Goal: Information Seeking & Learning: Learn about a topic

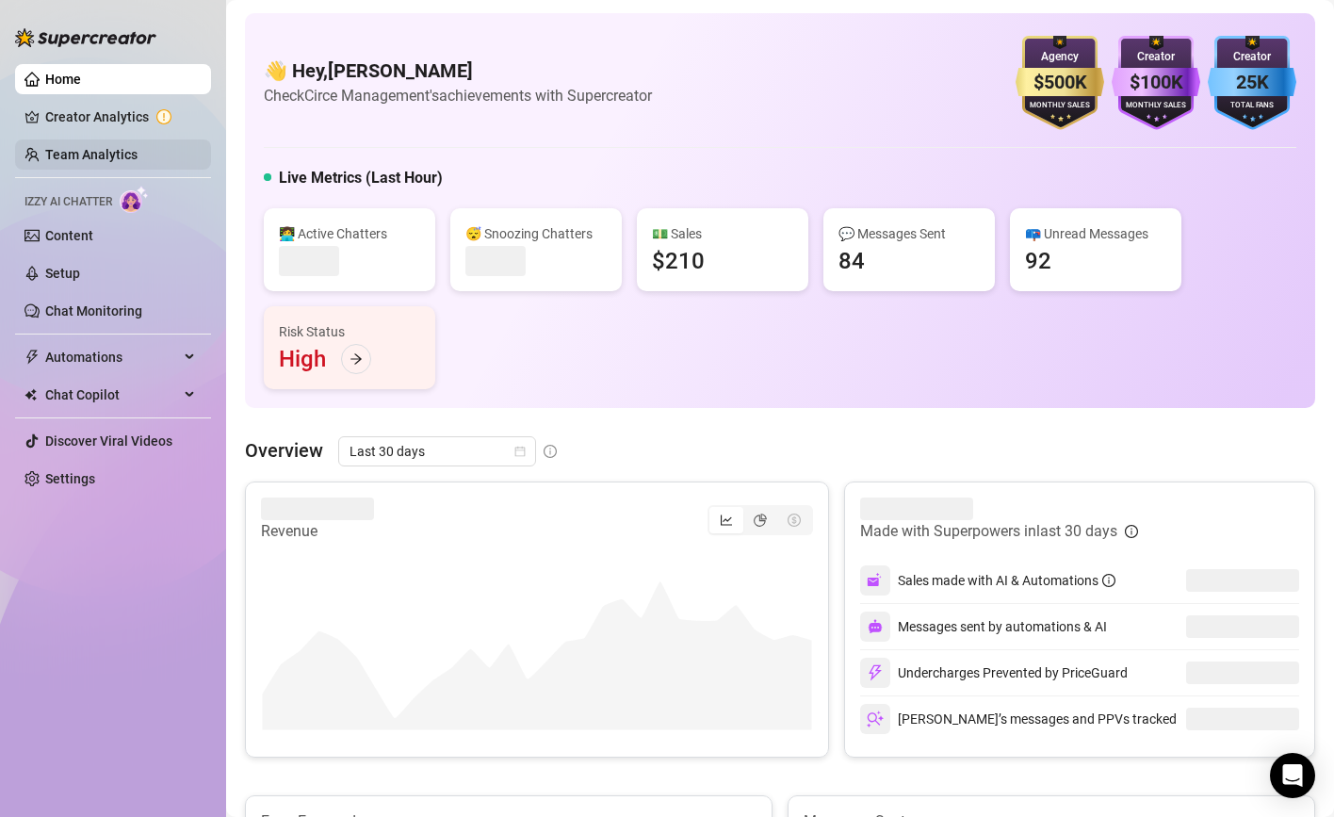
click at [79, 155] on link "Team Analytics" at bounding box center [91, 154] width 92 height 15
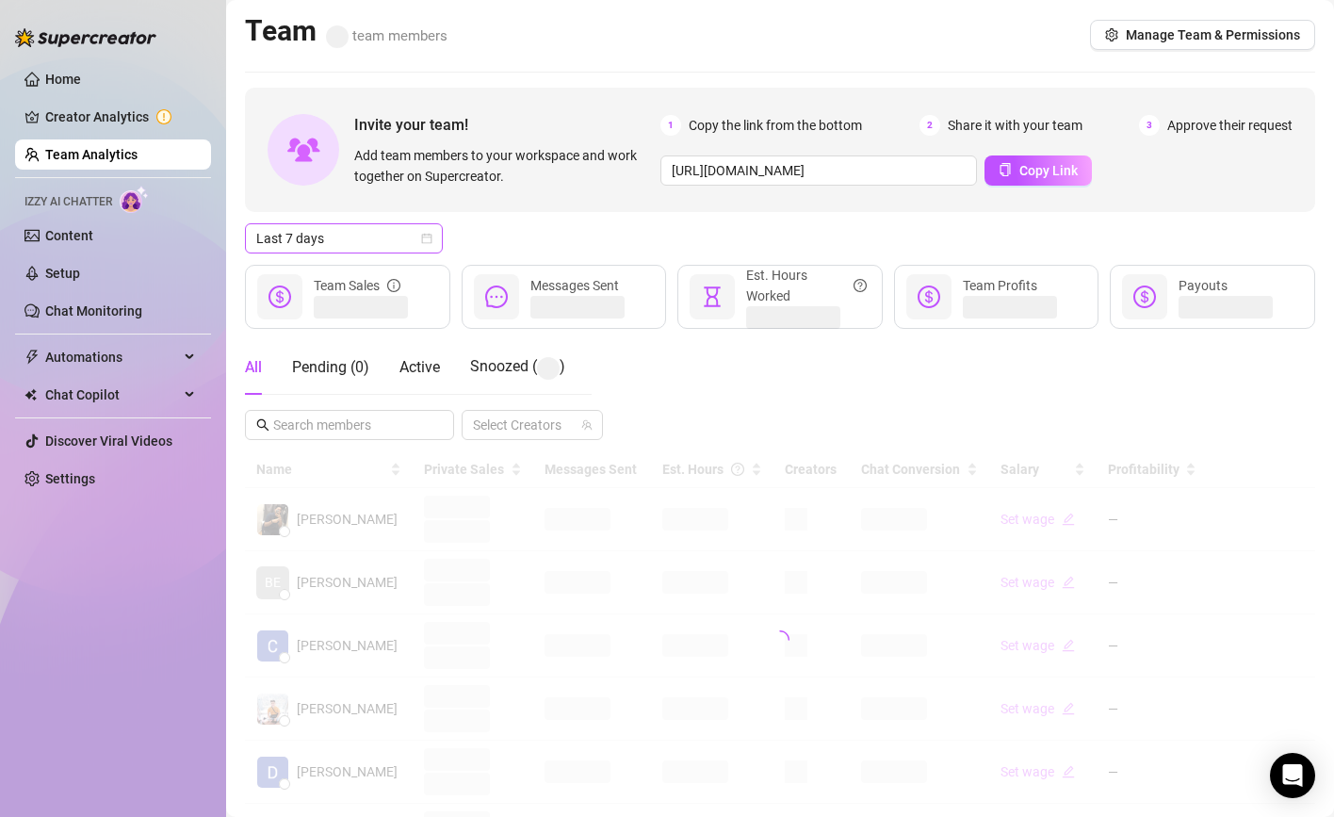
click at [375, 237] on span "Last 7 days" at bounding box center [343, 238] width 175 height 28
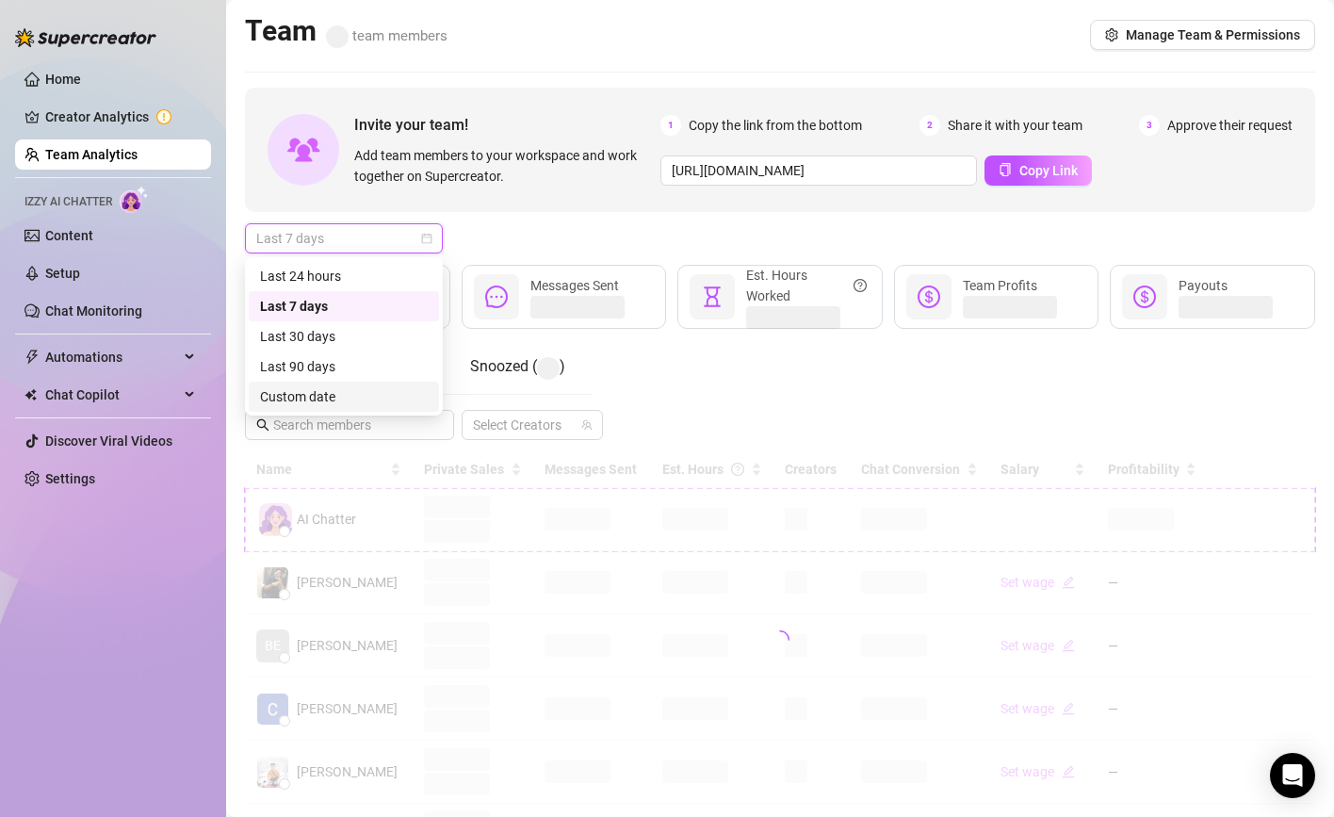
click at [336, 401] on div "Custom date" at bounding box center [344, 396] width 168 height 21
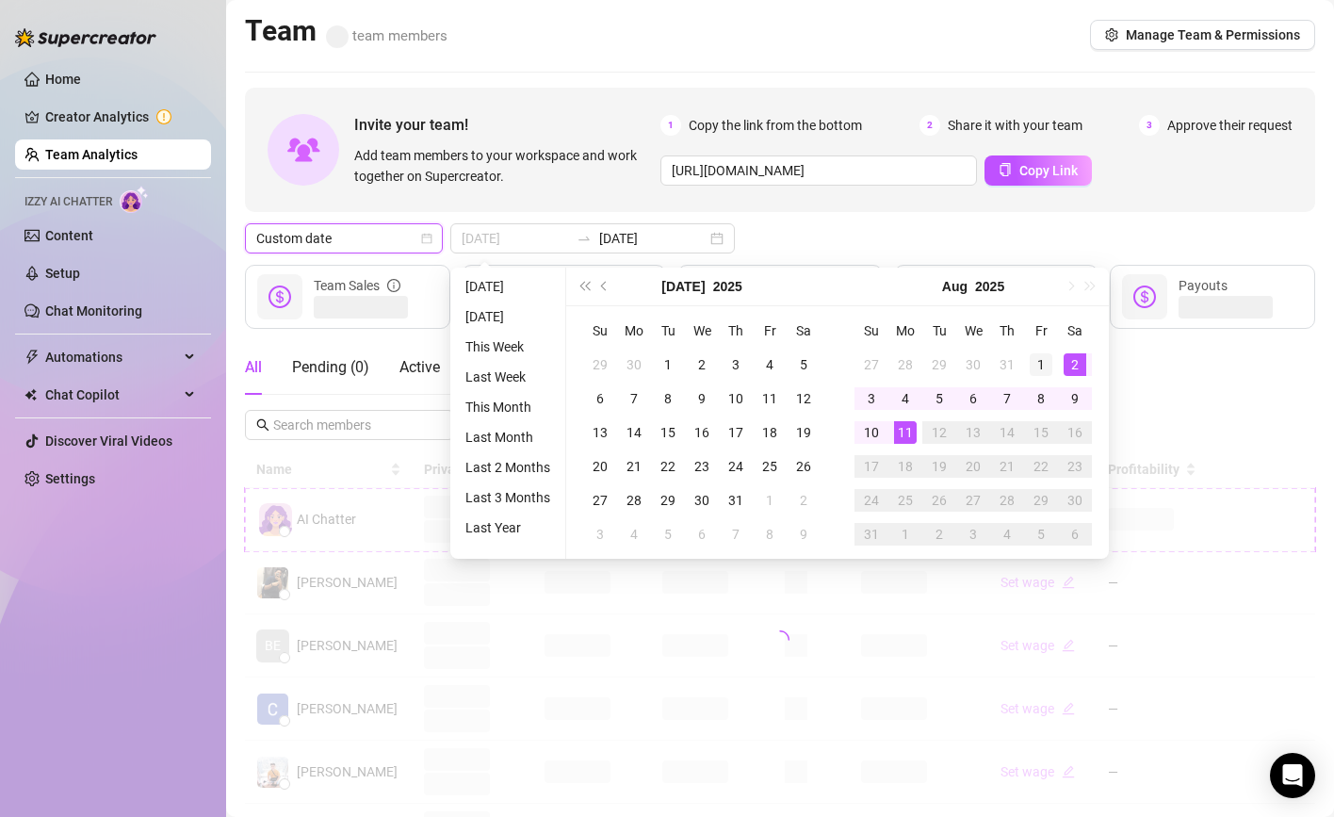
type input "[DATE]"
click at [1044, 354] on div "1" at bounding box center [1040, 364] width 23 height 23
type input "[DATE]"
click at [909, 428] on div "11" at bounding box center [905, 432] width 23 height 23
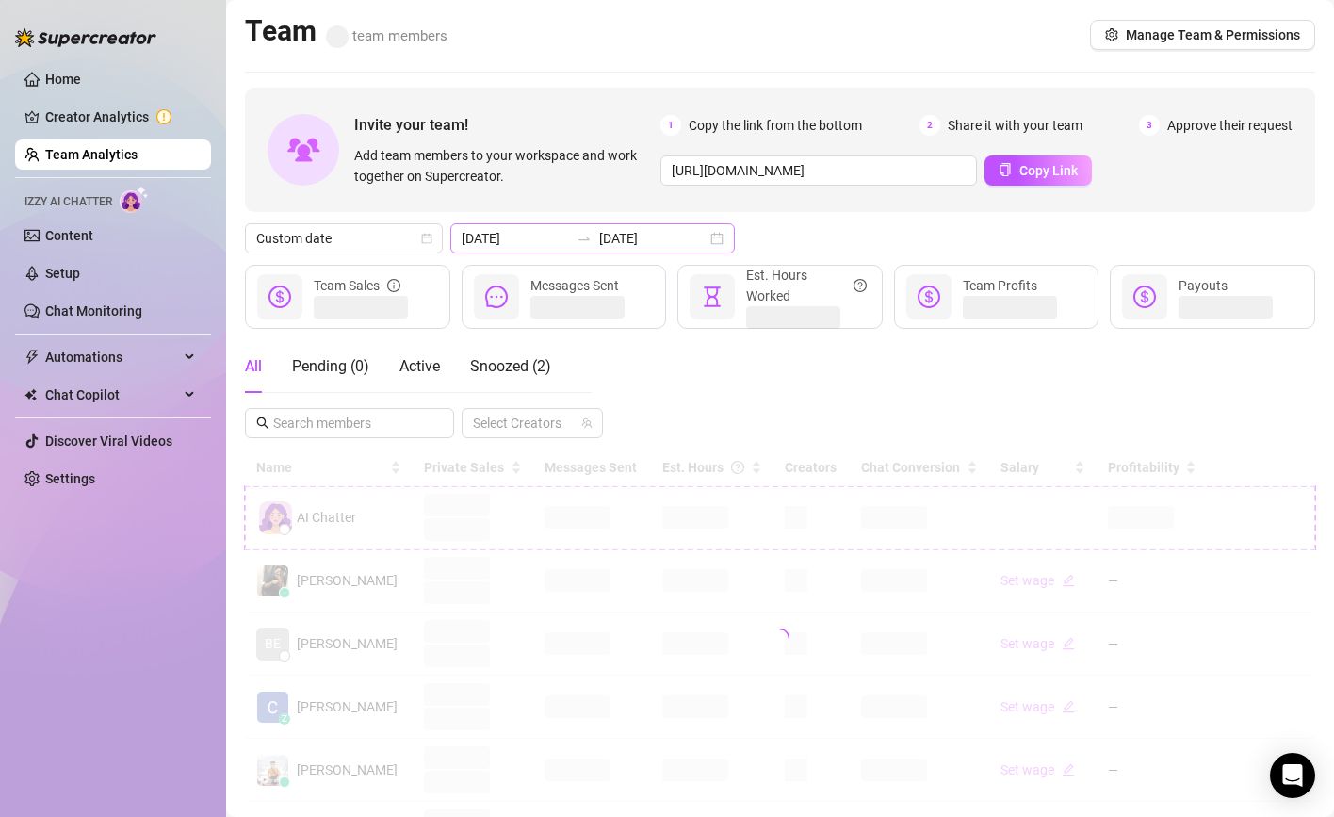
click at [576, 235] on icon "swap-right" at bounding box center [583, 238] width 15 height 15
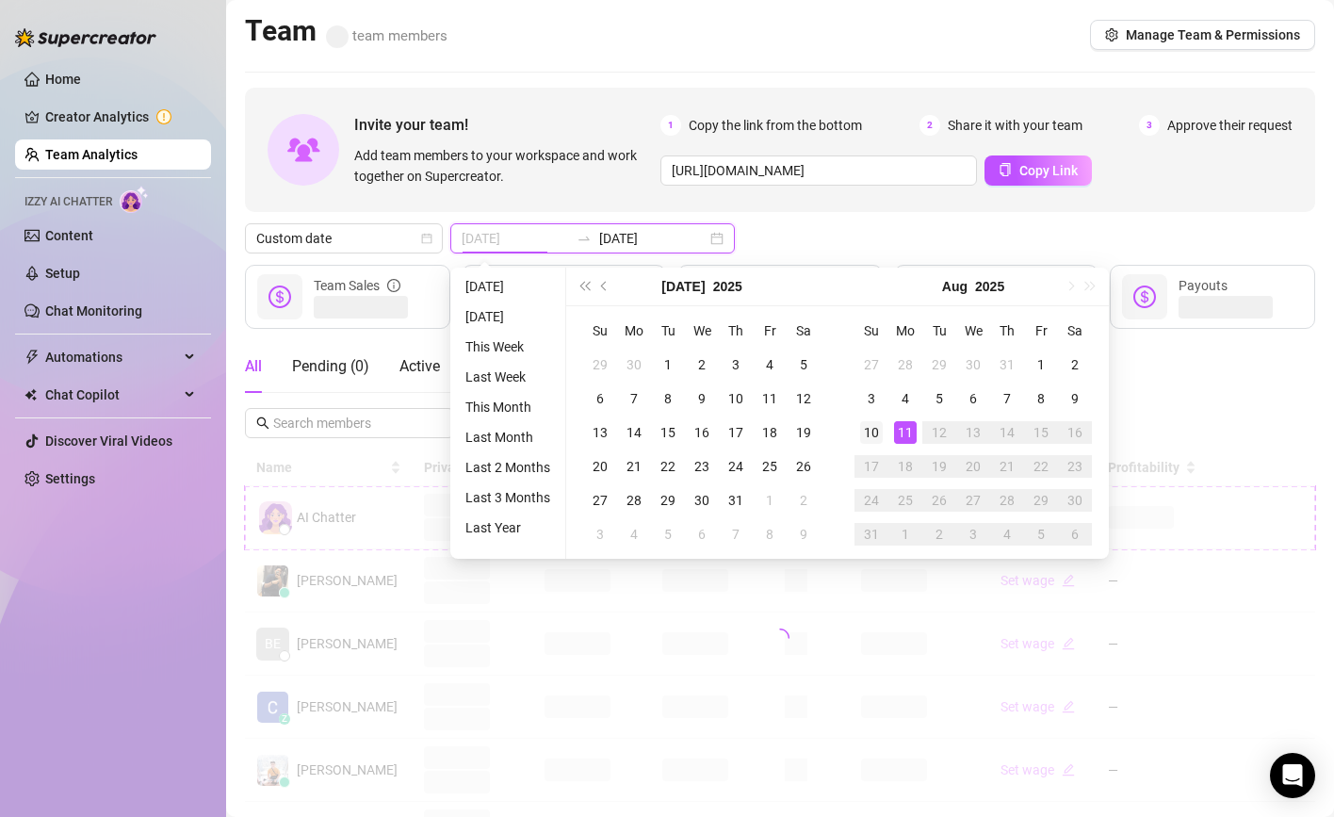
type input "[DATE]"
click at [886, 430] on td "10" at bounding box center [871, 432] width 34 height 34
click at [908, 426] on div "11" at bounding box center [905, 432] width 23 height 23
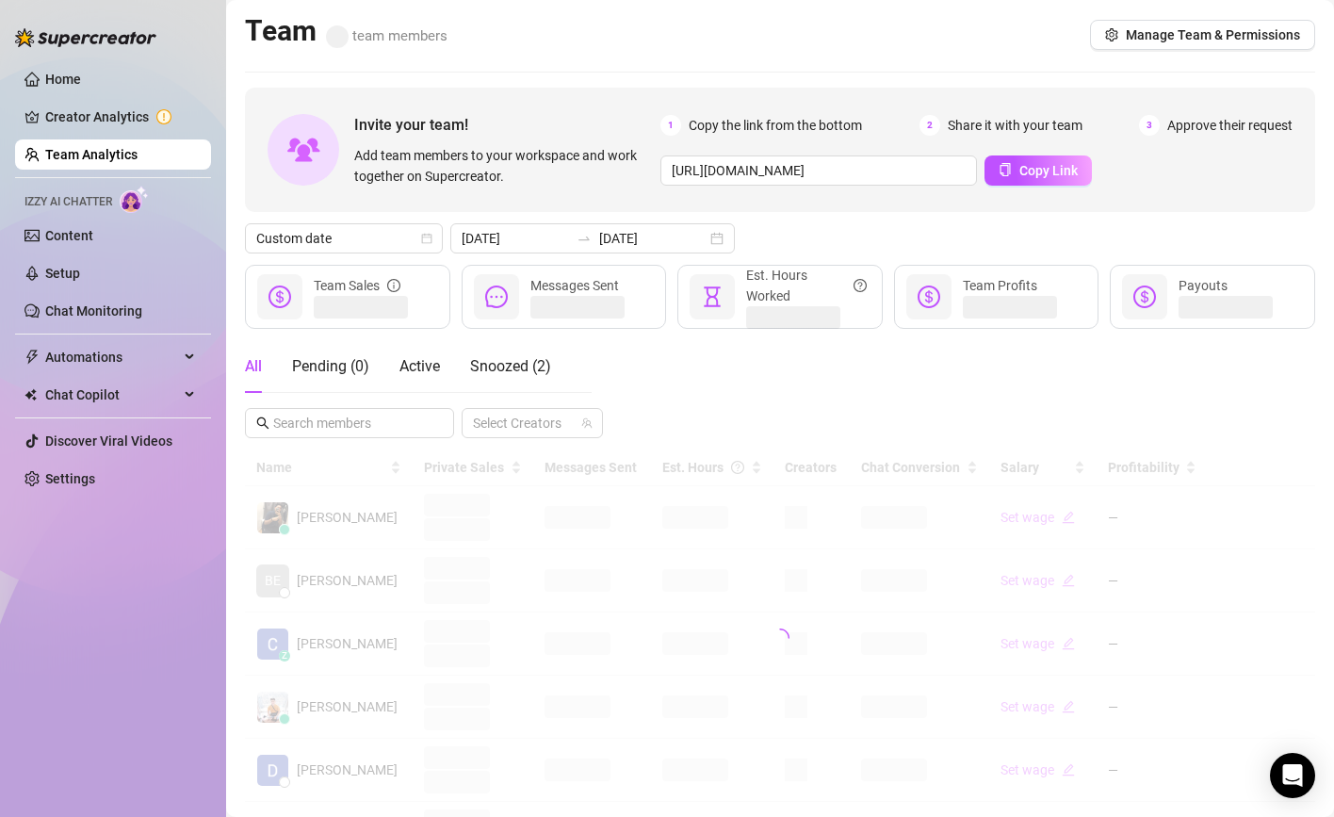
click at [908, 426] on div "All Pending ( 0 ) Active Snoozed ( 2 ) Select Creators" at bounding box center [780, 389] width 1070 height 98
click at [906, 426] on div "All Pending ( 0 ) Active Snoozed ( 2 ) Select Creators" at bounding box center [780, 389] width 1070 height 98
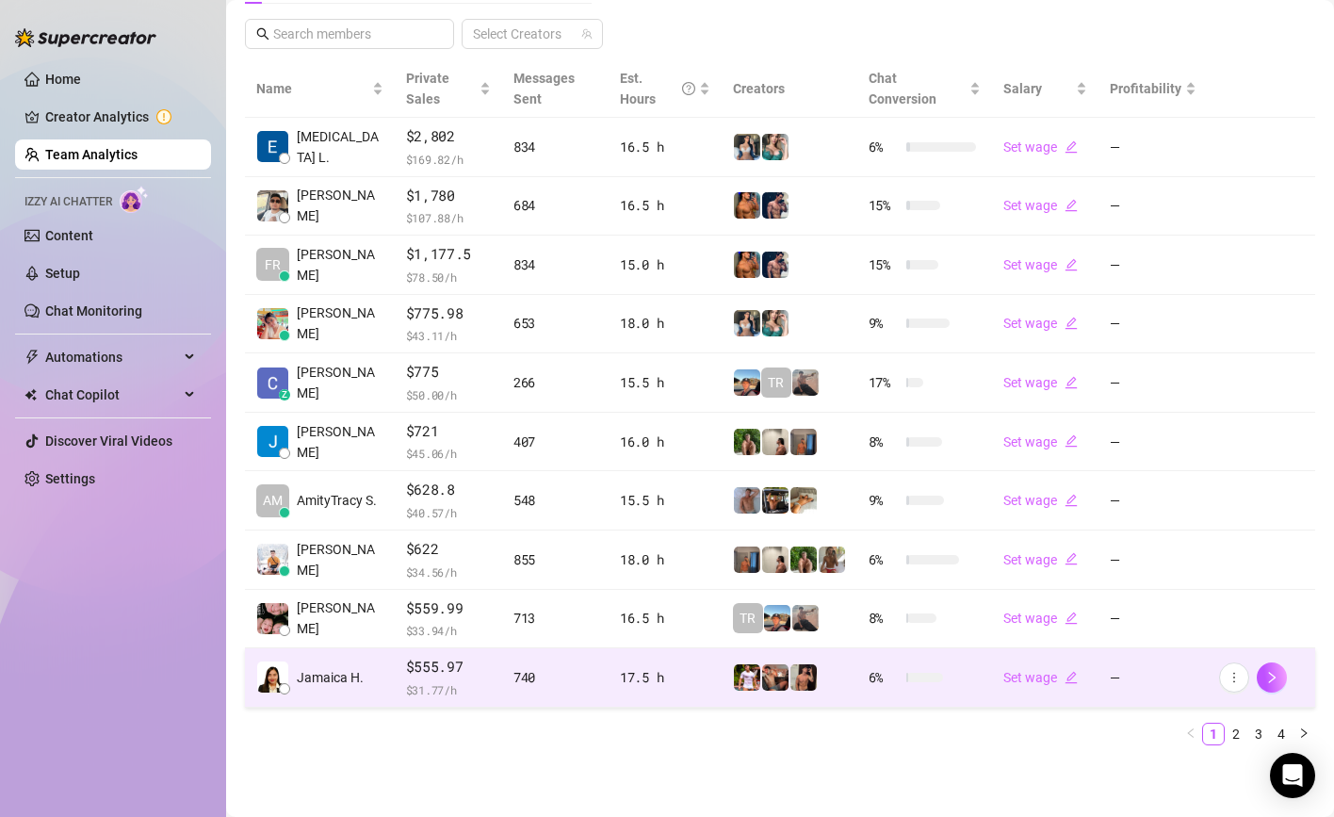
scroll to position [388, 0]
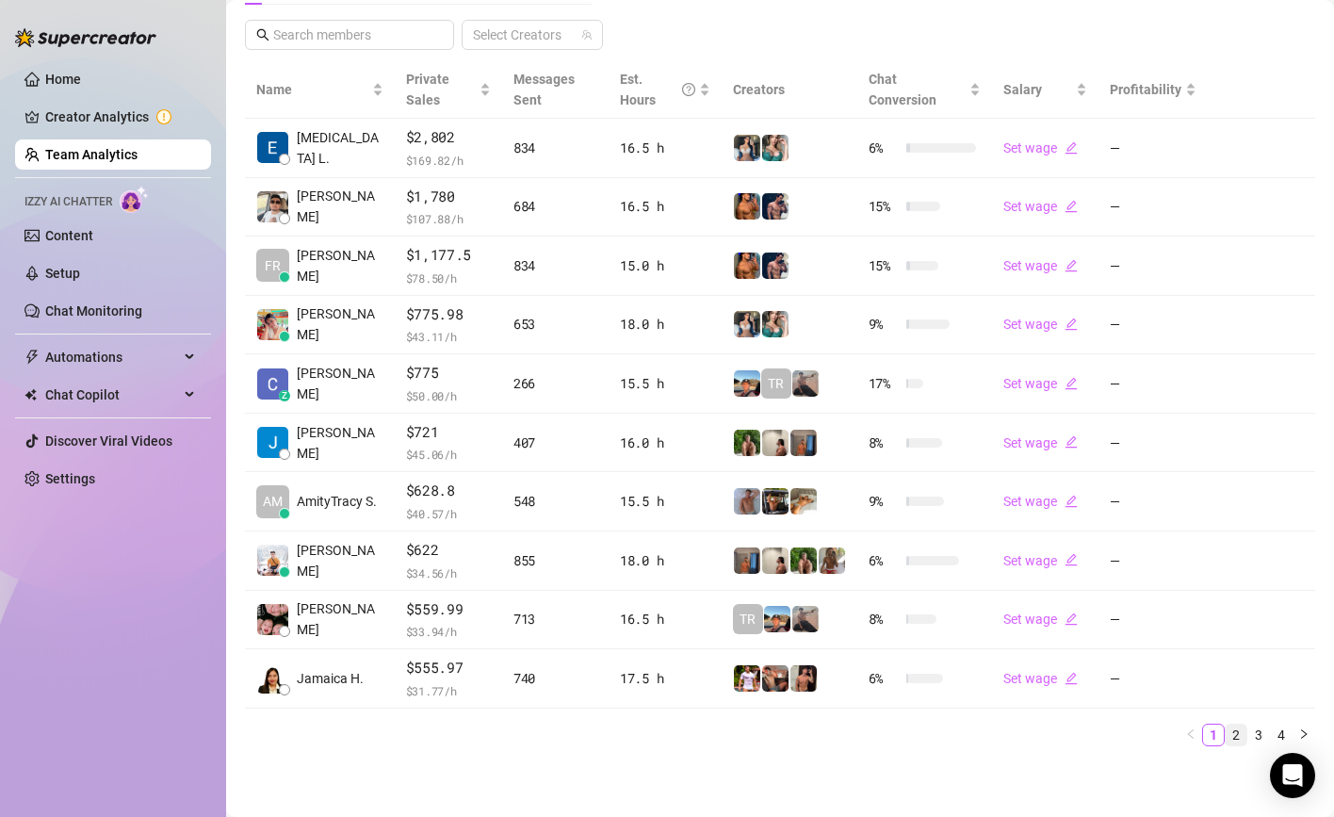
click at [1238, 732] on link "2" at bounding box center [1235, 734] width 21 height 21
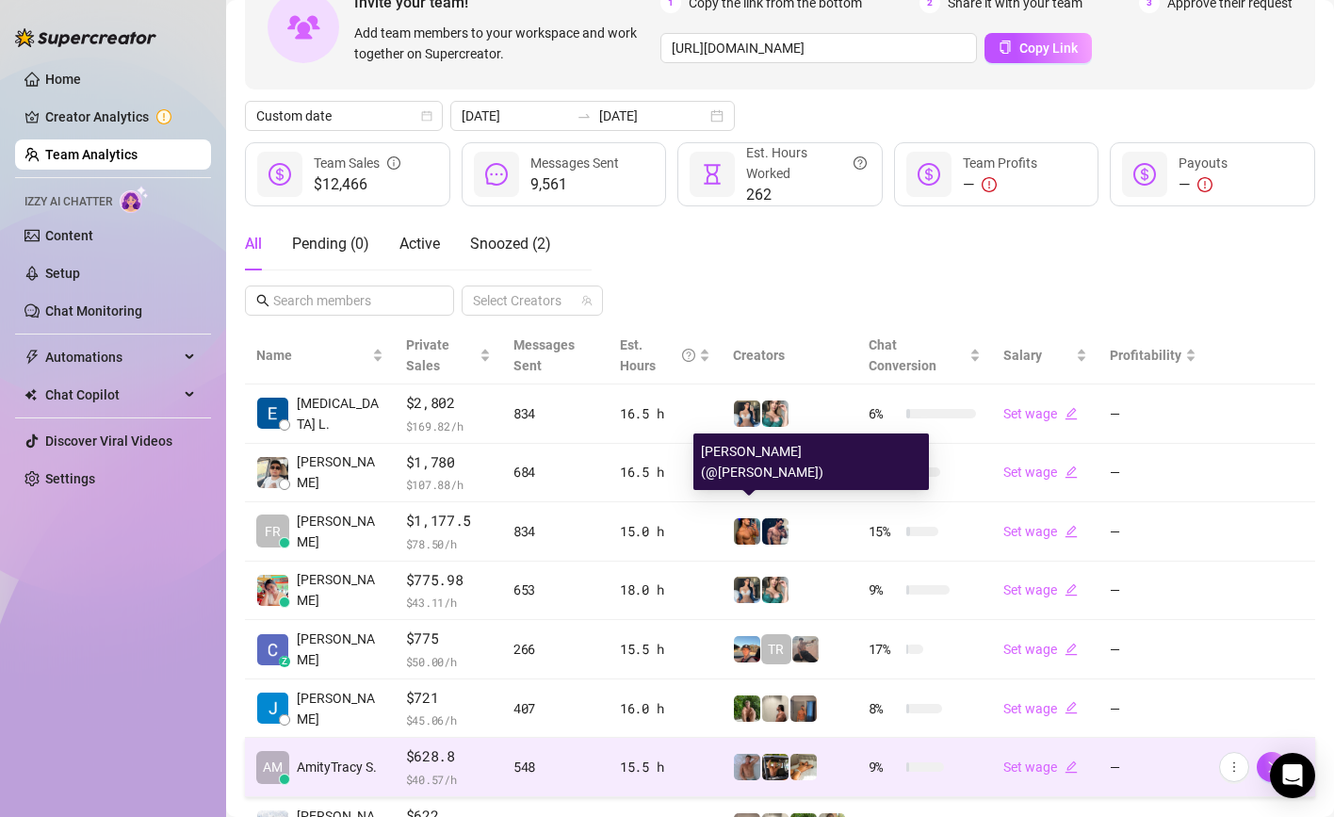
scroll to position [0, 0]
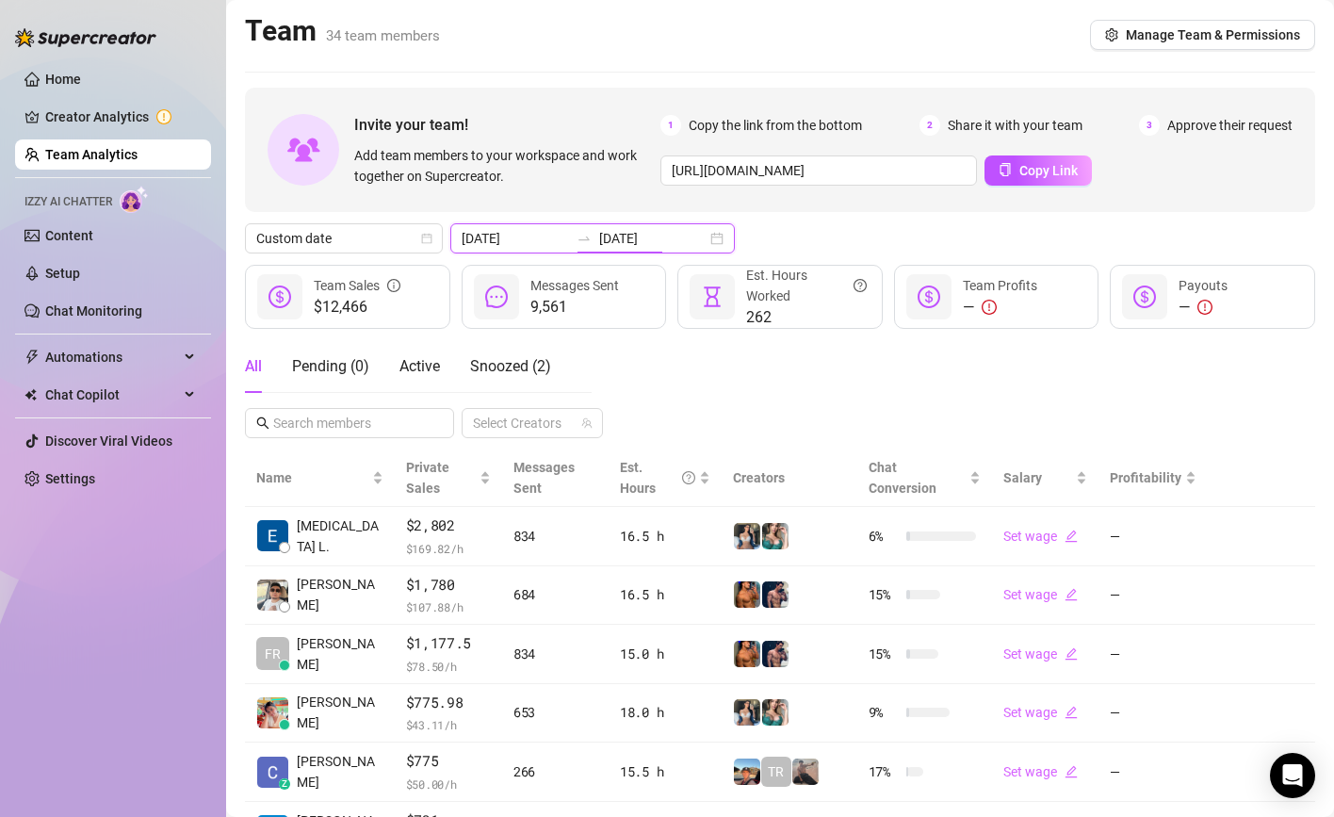
click at [599, 234] on input "[DATE]" at bounding box center [652, 238] width 107 height 21
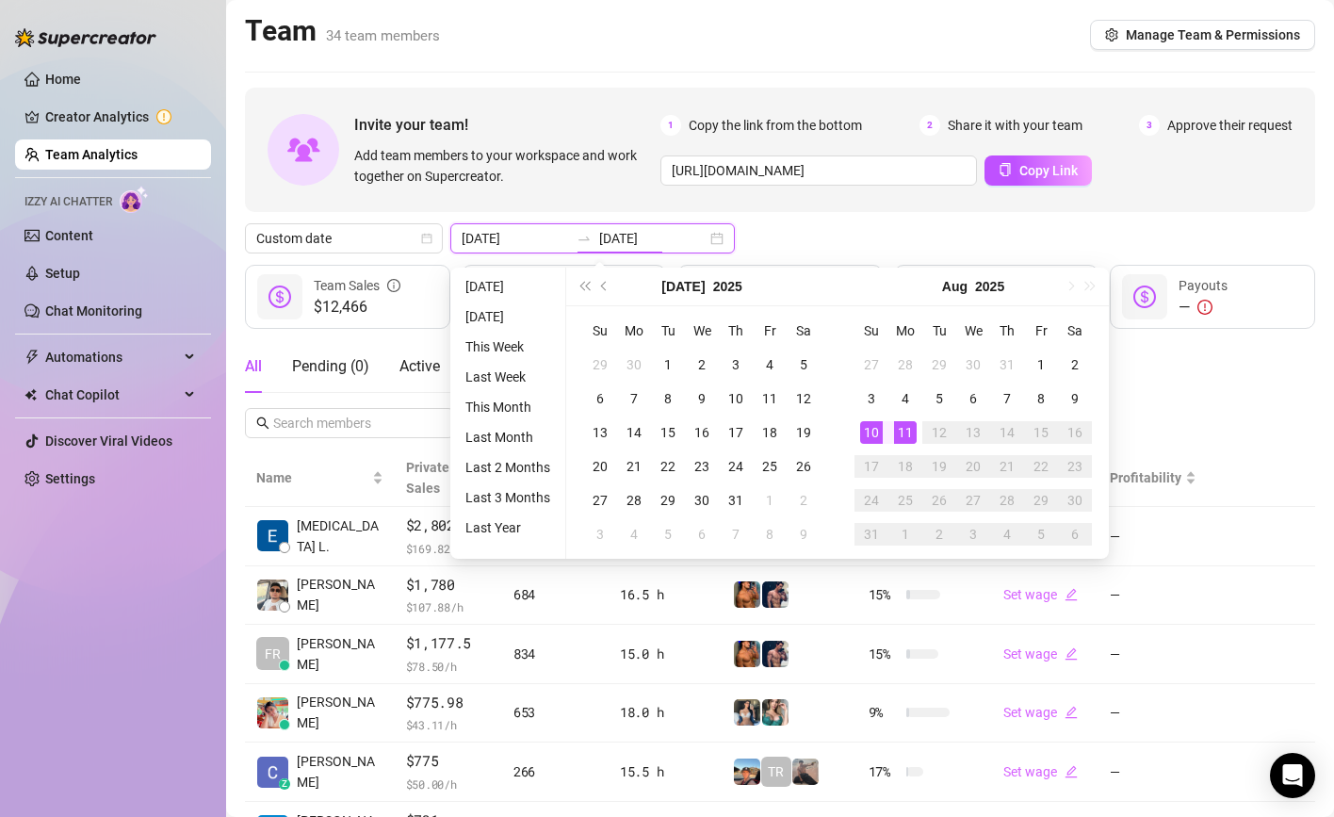
type input "[DATE]"
click at [907, 421] on div "11" at bounding box center [905, 432] width 23 height 23
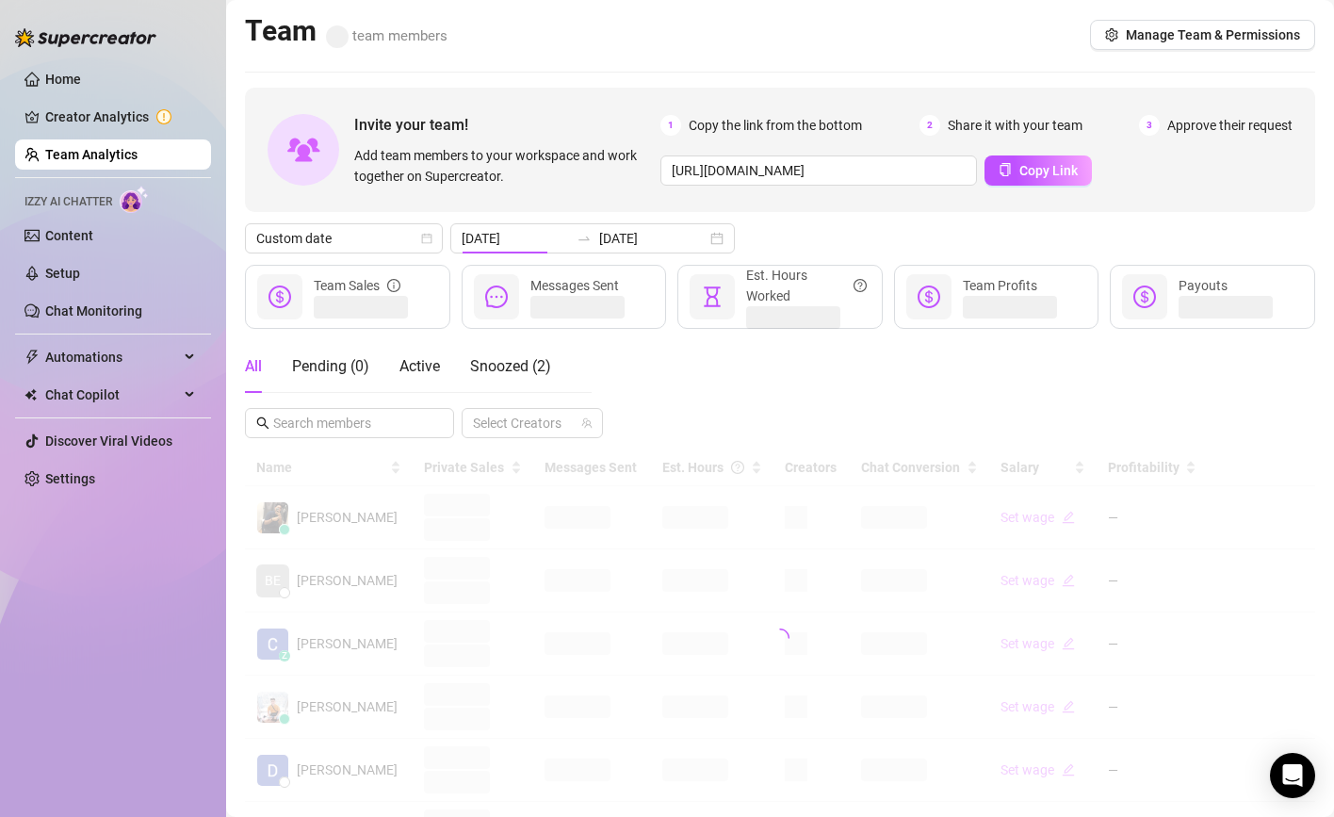
type input "[DATE]"
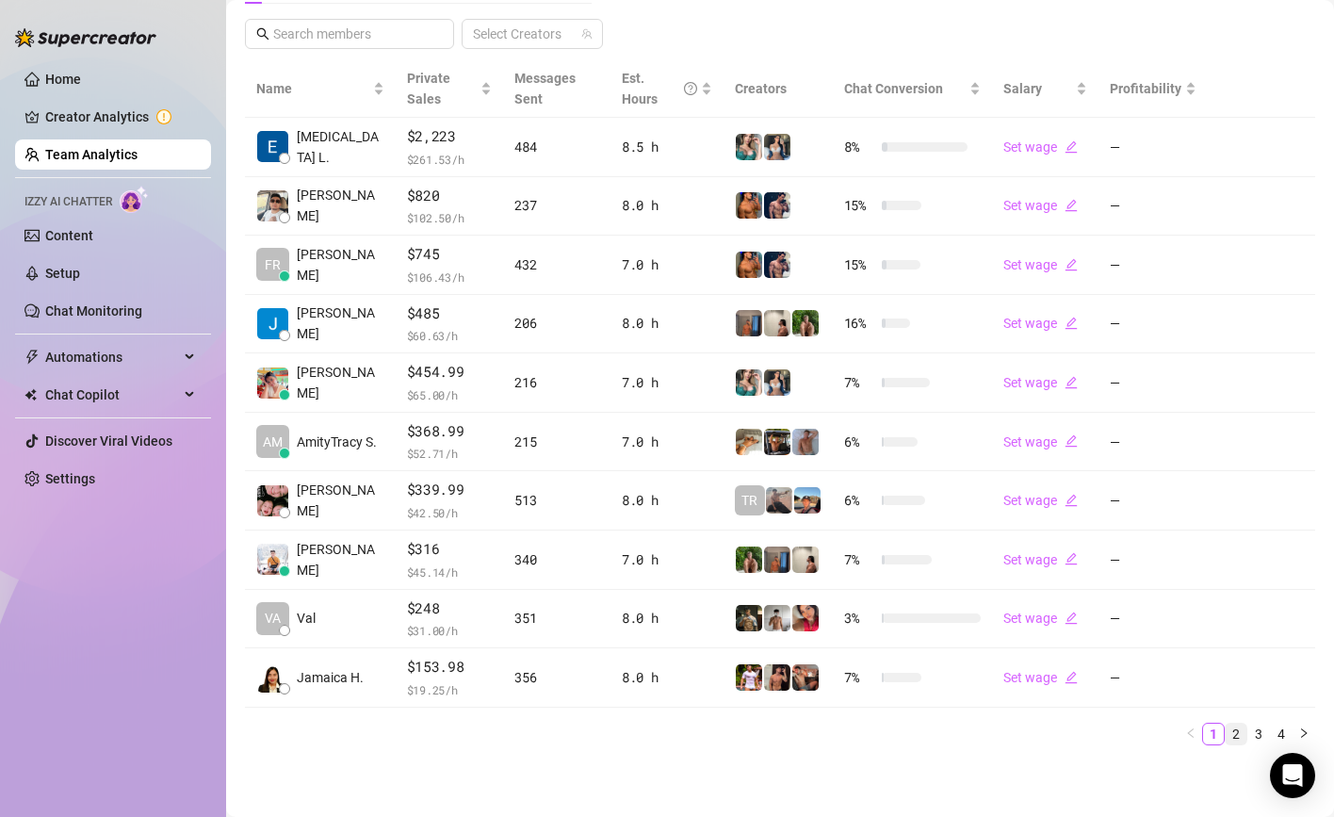
scroll to position [388, 0]
click at [1231, 731] on link "2" at bounding box center [1235, 734] width 21 height 21
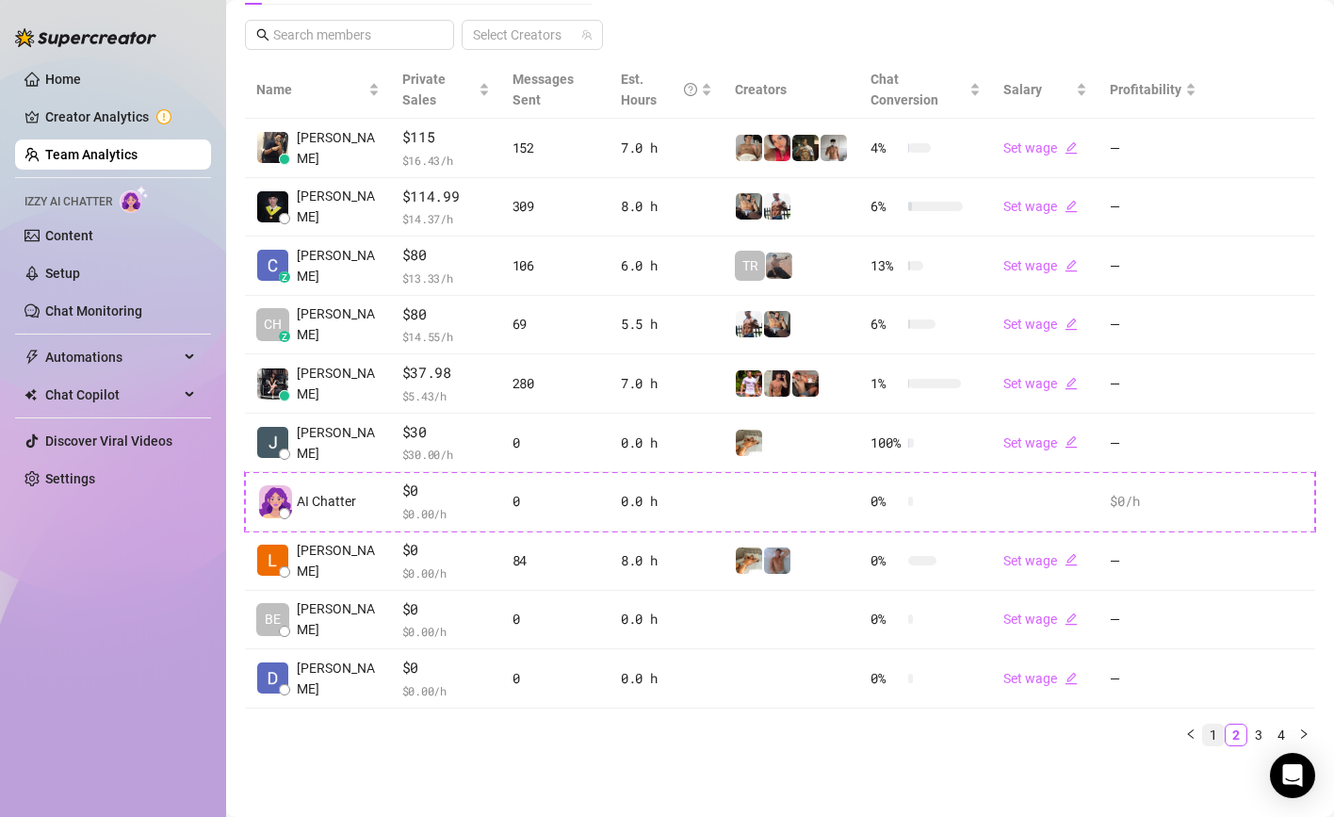
click at [1214, 732] on link "1" at bounding box center [1213, 734] width 21 height 21
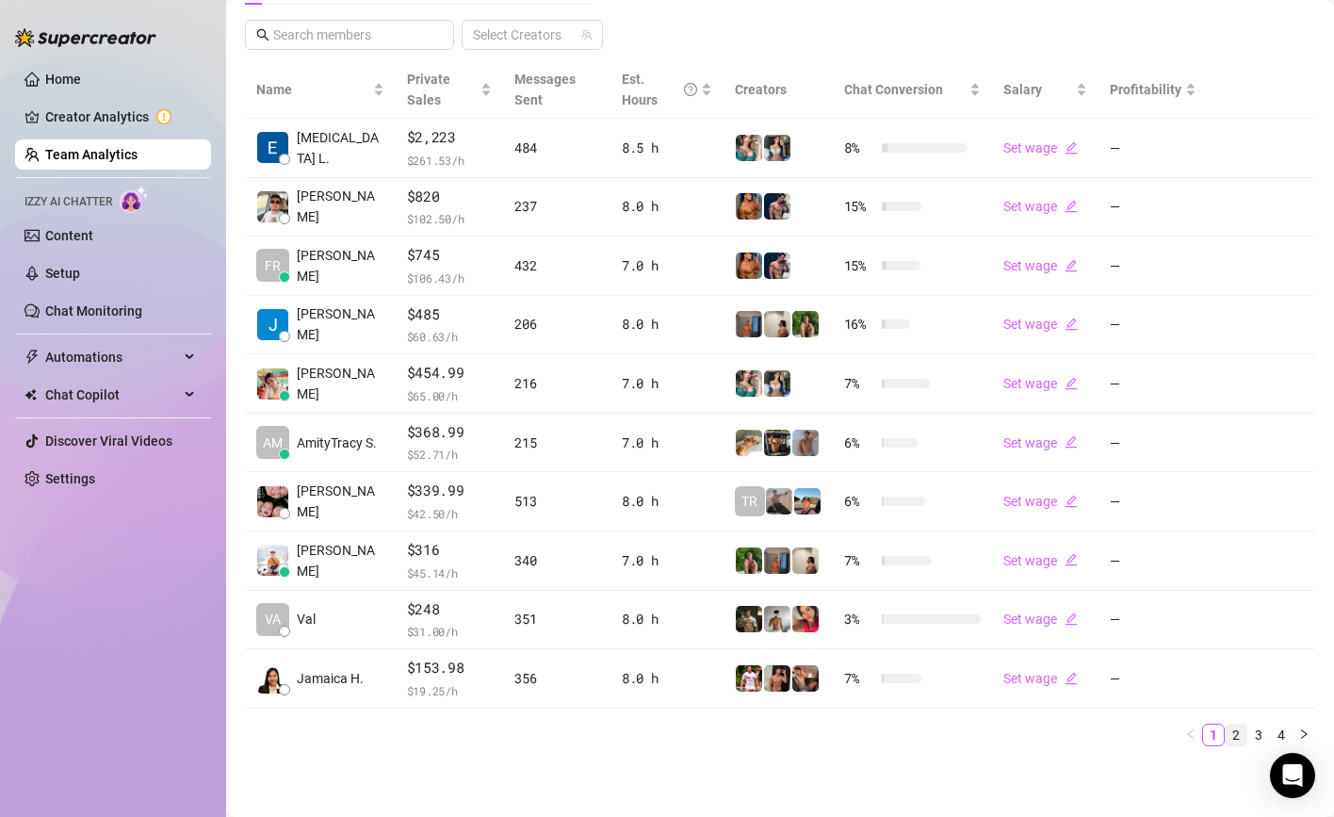
click at [1232, 735] on link "2" at bounding box center [1235, 734] width 21 height 21
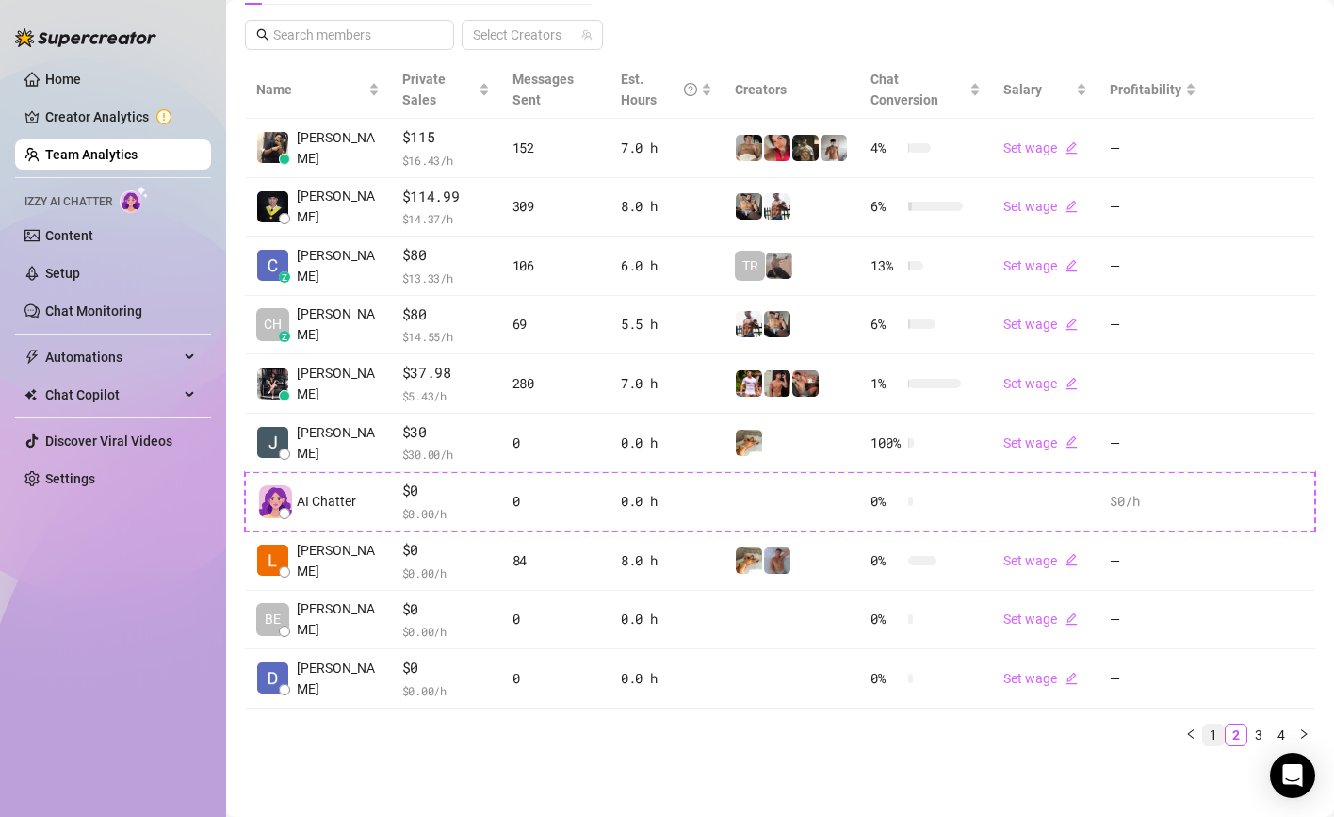
click at [1220, 724] on link "1" at bounding box center [1213, 734] width 21 height 21
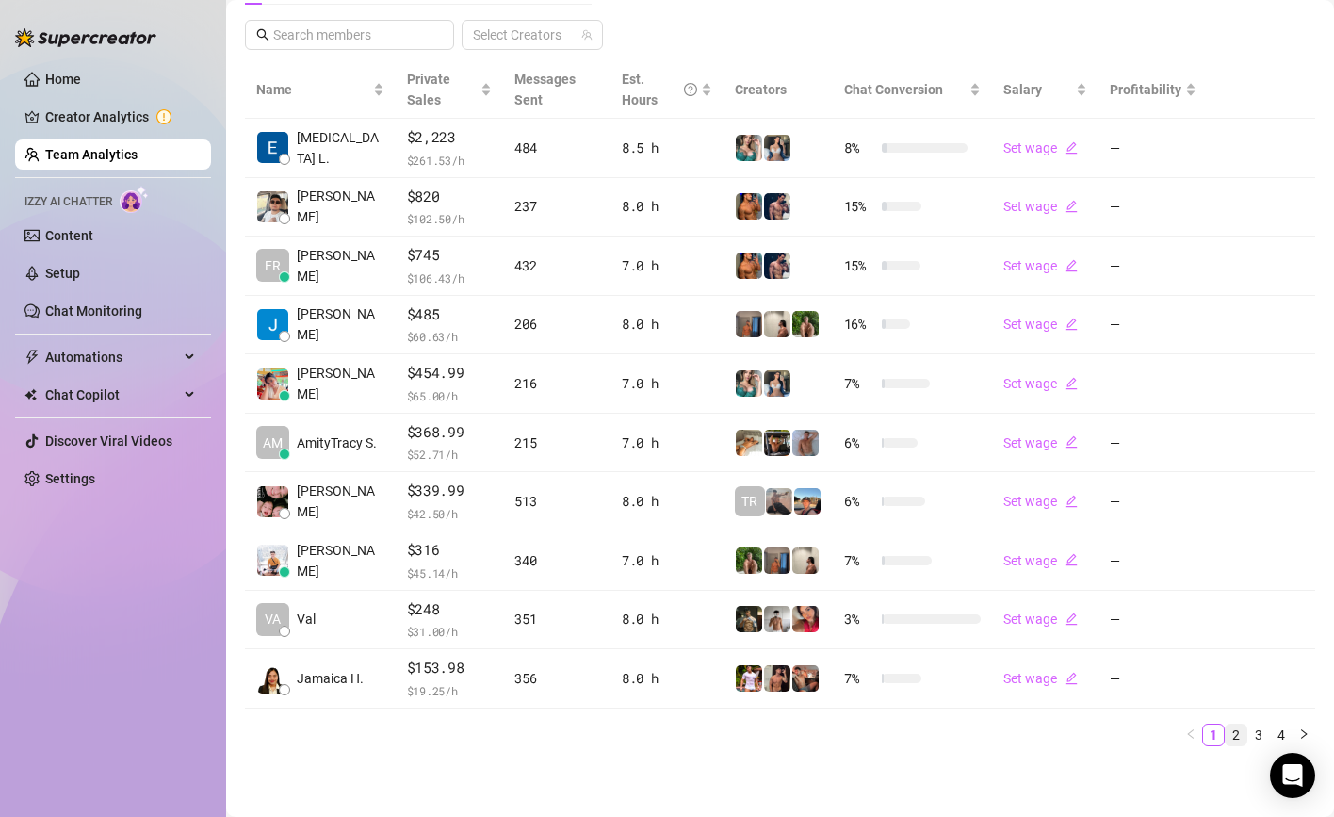
click at [1224, 730] on li "2" at bounding box center [1235, 734] width 23 height 23
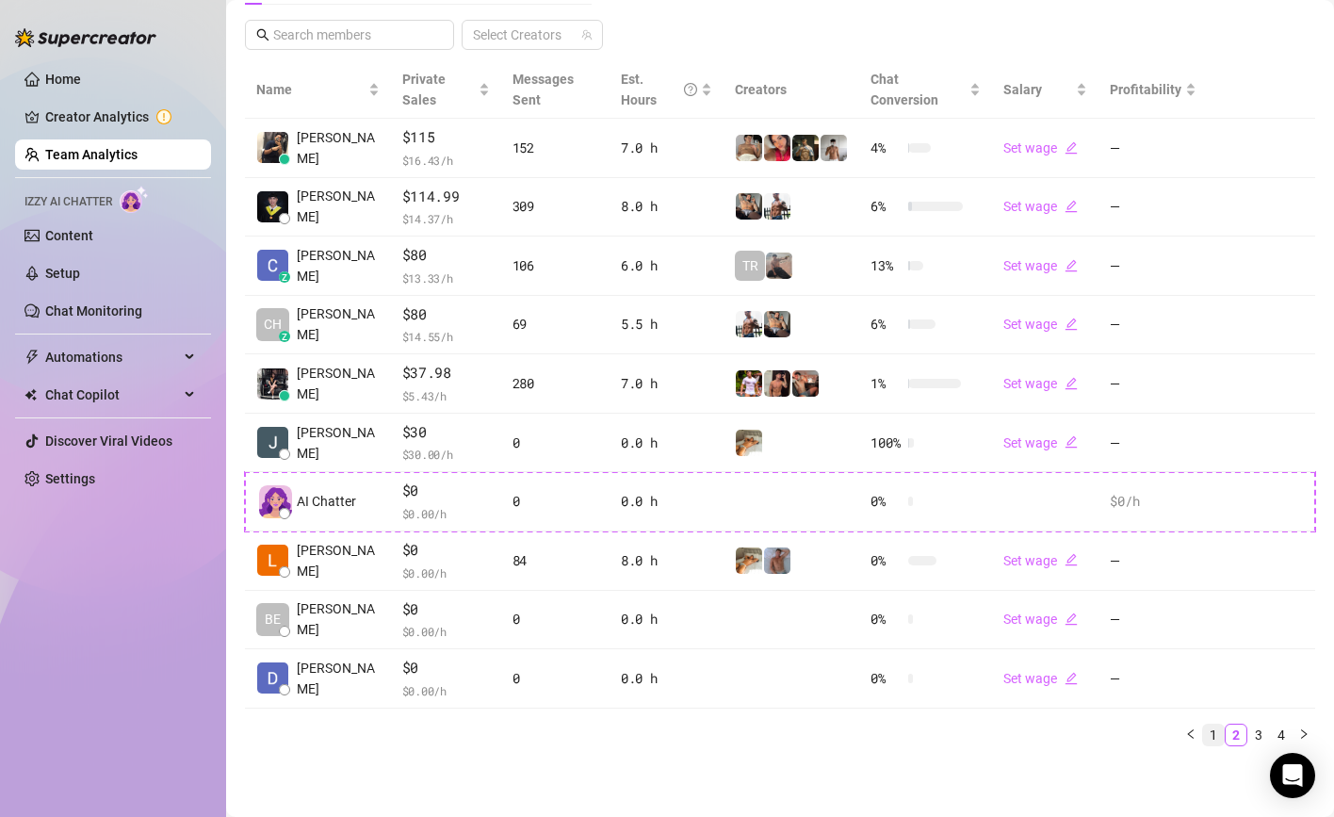
click at [1211, 732] on link "1" at bounding box center [1213, 734] width 21 height 21
